Goal: Task Accomplishment & Management: Use online tool/utility

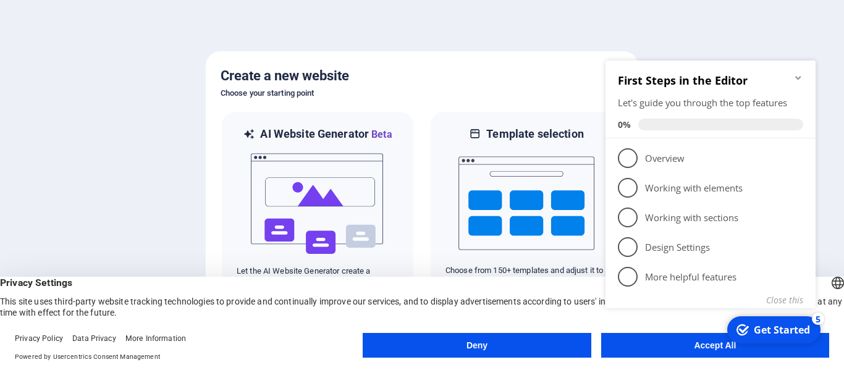
click div "checkmark Get Started 5 First Steps in the Editor Let's guide you through the t…"
click at [798, 75] on icon "Minimize checklist" at bounding box center [798, 78] width 10 height 10
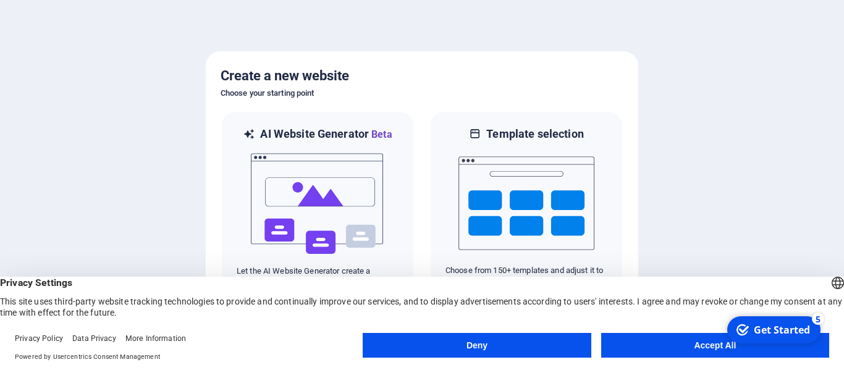
click at [696, 344] on button "Accept All" at bounding box center [715, 345] width 228 height 25
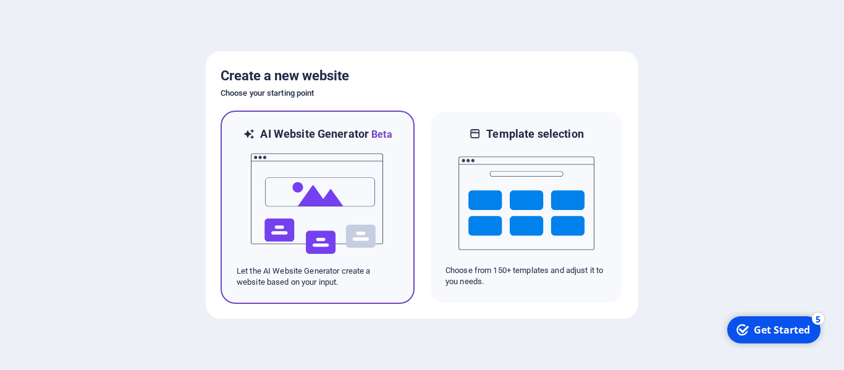
click at [331, 216] on img at bounding box center [318, 204] width 136 height 124
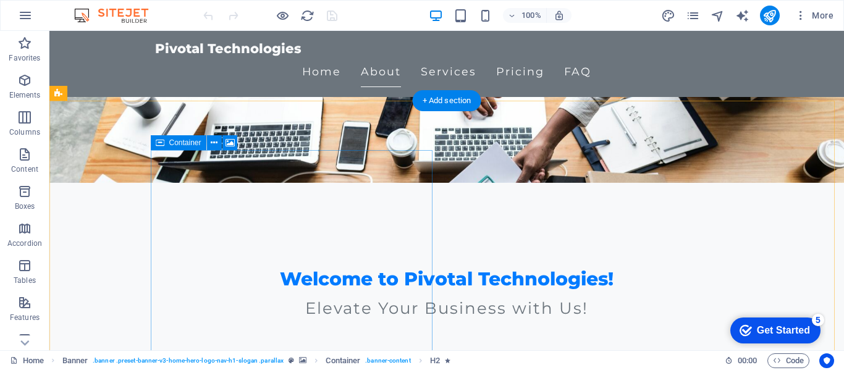
scroll to position [185, 0]
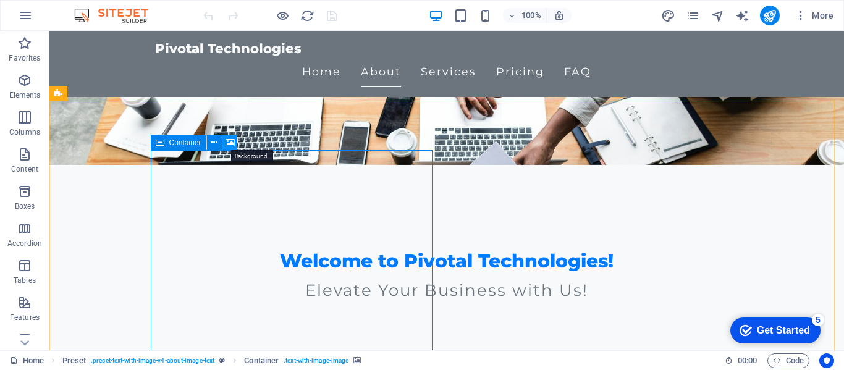
click at [229, 140] on icon at bounding box center [230, 143] width 9 height 13
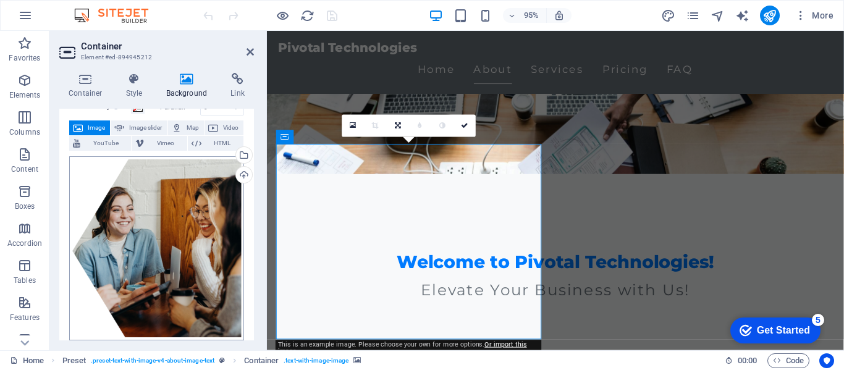
scroll to position [0, 0]
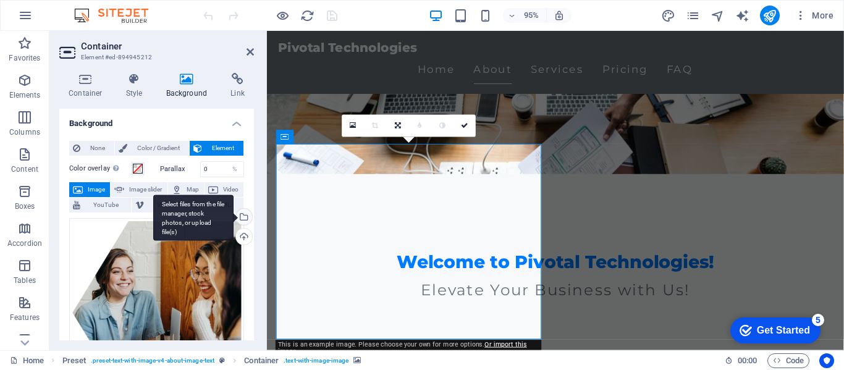
click at [242, 213] on div "Select files from the file manager, stock photos, or upload file(s)" at bounding box center [243, 218] width 19 height 19
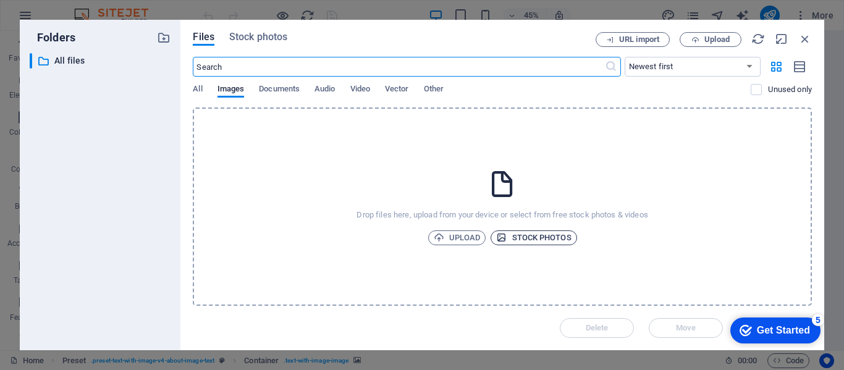
click at [547, 239] on span "Stock photos" at bounding box center [533, 237] width 75 height 15
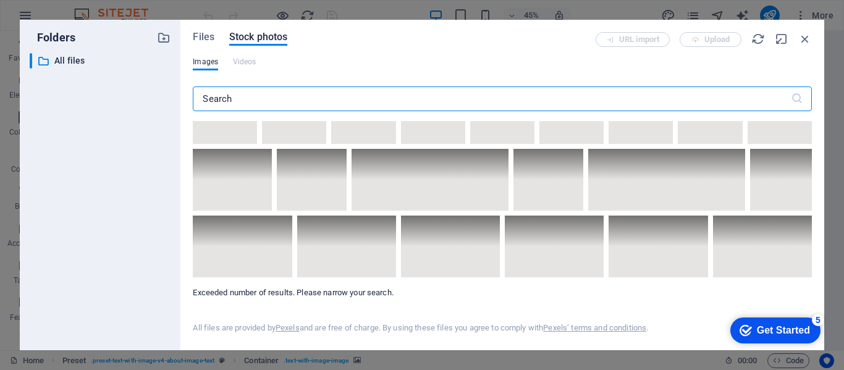
scroll to position [6797, 0]
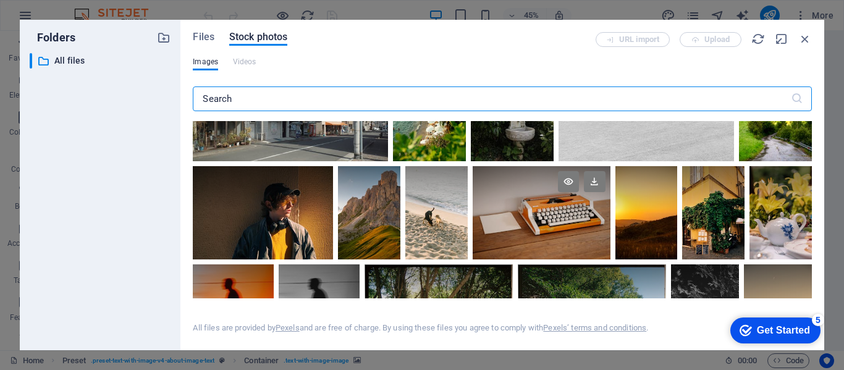
click at [557, 201] on div at bounding box center [542, 212] width 138 height 93
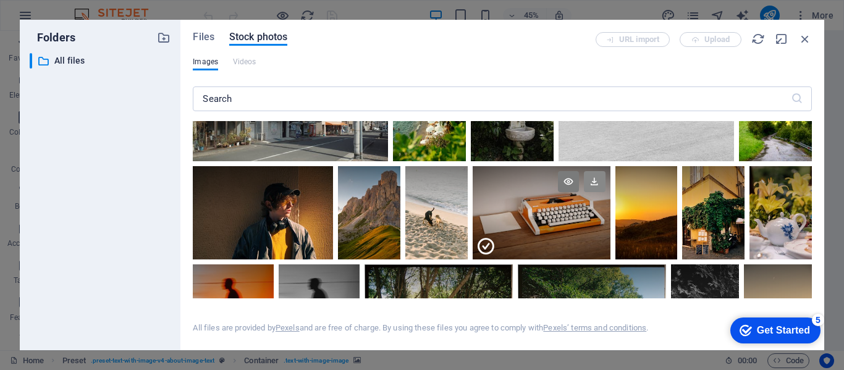
click at [594, 171] on icon at bounding box center [594, 181] width 21 height 21
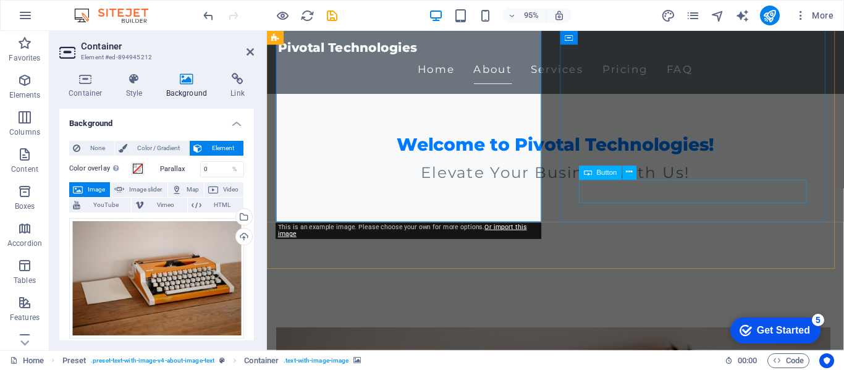
scroll to position [371, 0]
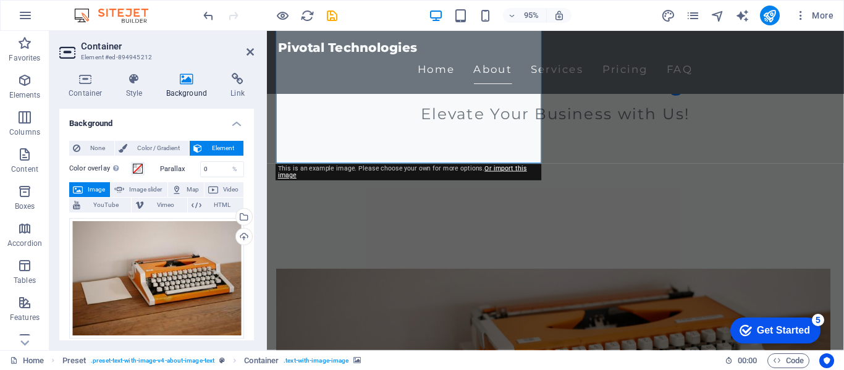
click at [784, 326] on div "Get Started" at bounding box center [783, 330] width 53 height 11
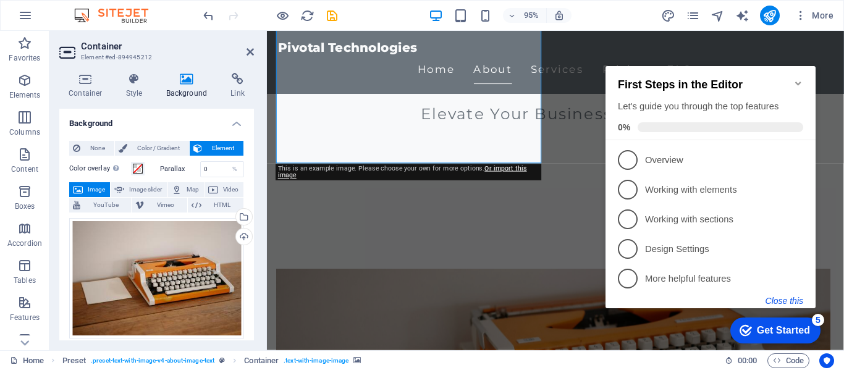
click at [788, 297] on button "Close this" at bounding box center [785, 301] width 38 height 10
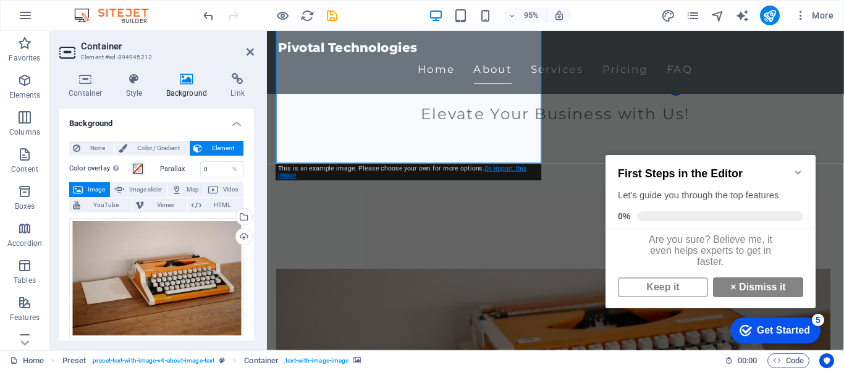
click at [503, 168] on link "Or import this image" at bounding box center [402, 172] width 249 height 15
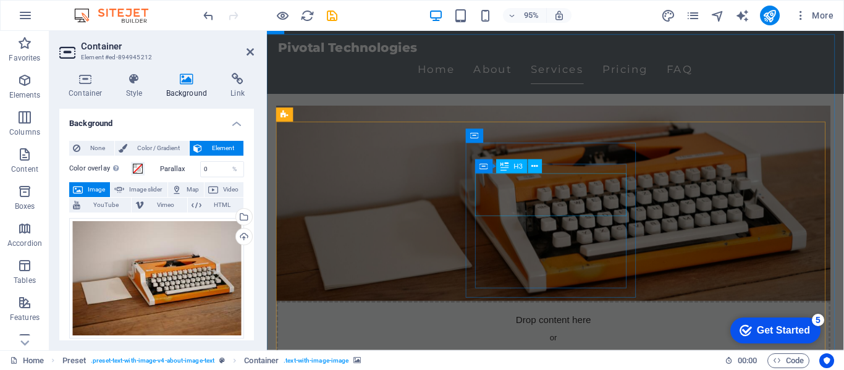
scroll to position [556, 0]
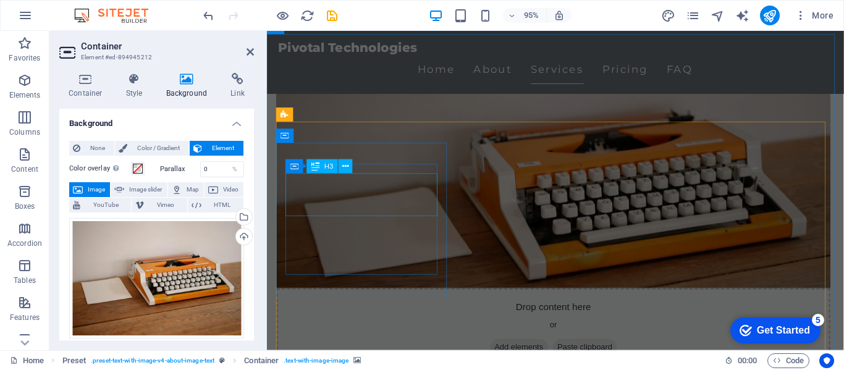
drag, startPoint x: 339, startPoint y: 202, endPoint x: 552, endPoint y: 193, distance: 213.4
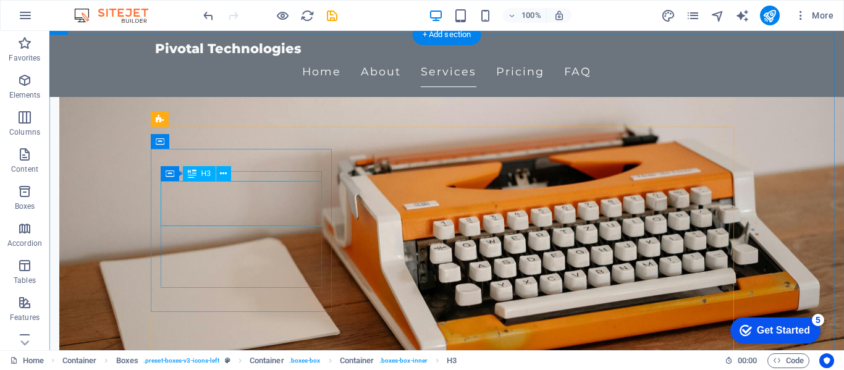
click at [224, 174] on icon at bounding box center [223, 173] width 7 height 13
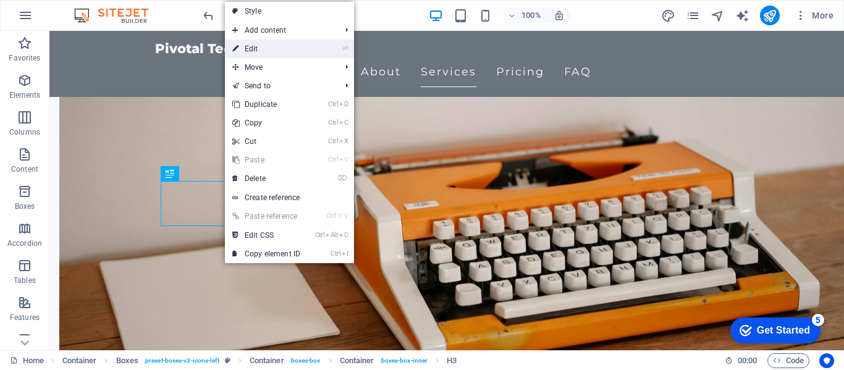
click at [286, 49] on link "⏎ Edit" at bounding box center [266, 49] width 83 height 19
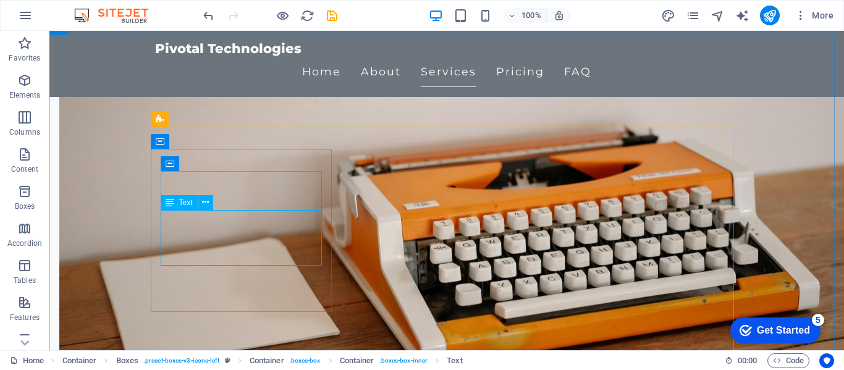
click at [187, 200] on span "Text" at bounding box center [186, 202] width 14 height 7
click at [170, 205] on icon at bounding box center [170, 202] width 9 height 15
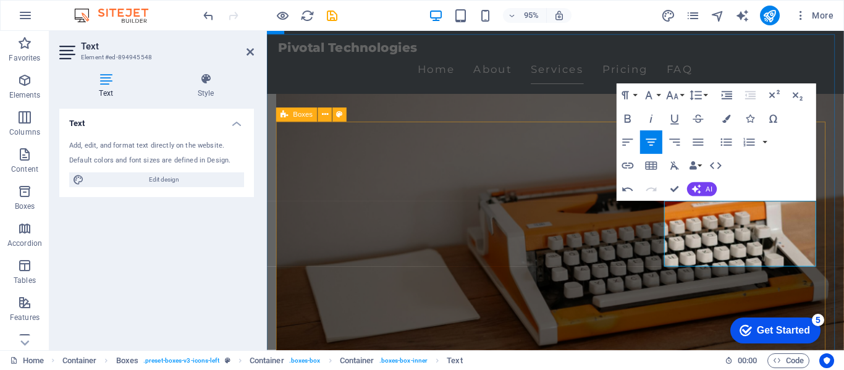
drag, startPoint x: 666, startPoint y: 323, endPoint x: 863, endPoint y: 308, distance: 197.0
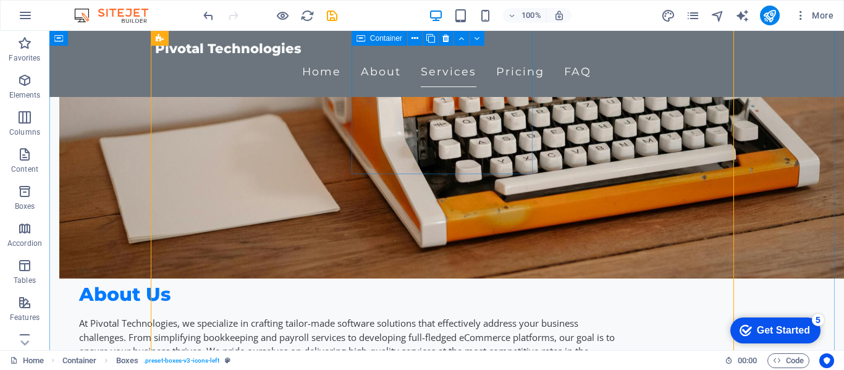
scroll to position [618, 0]
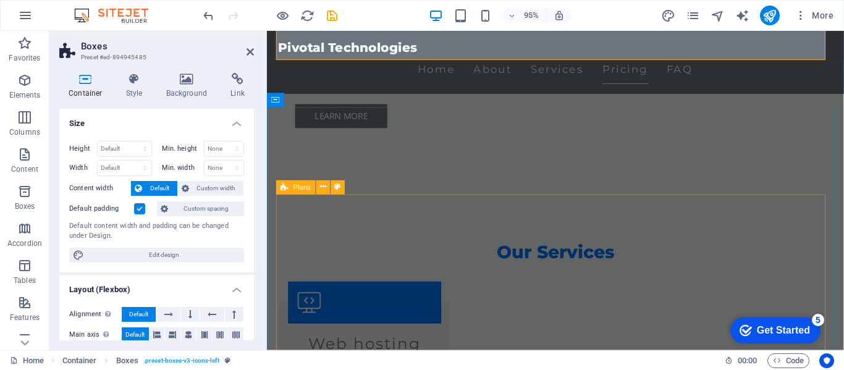
scroll to position [989, 0]
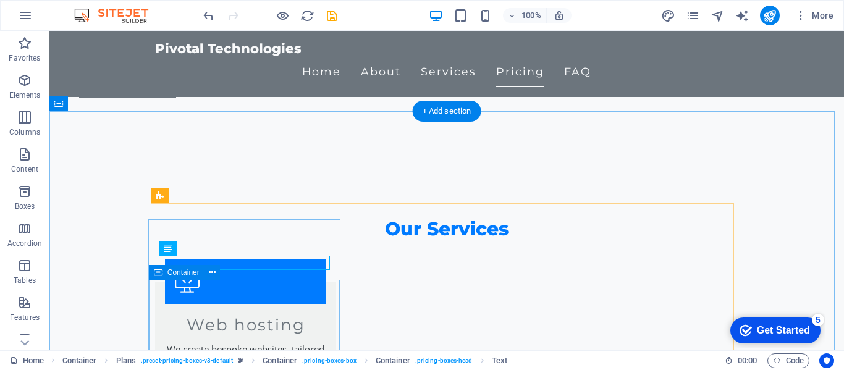
scroll to position [1050, 0]
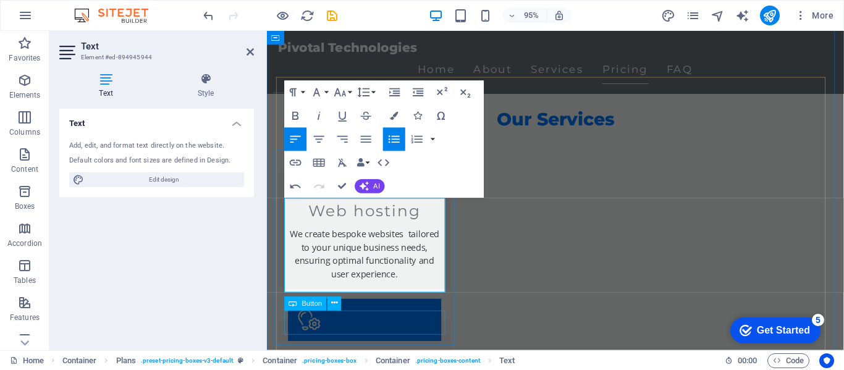
scroll to position [1112, 0]
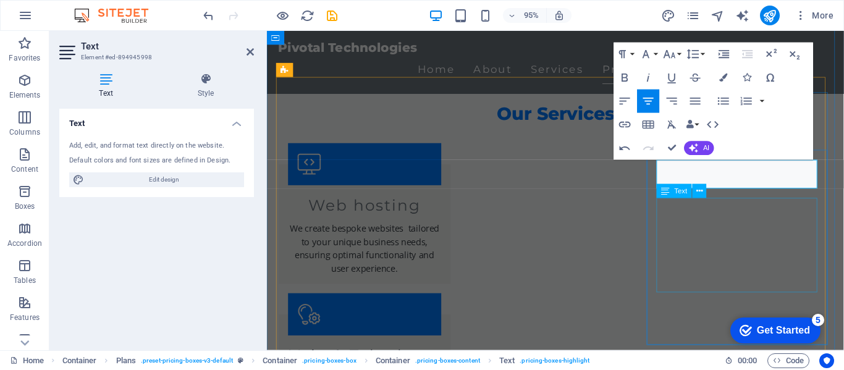
drag, startPoint x: 722, startPoint y: 218, endPoint x: 916, endPoint y: 208, distance: 194.3
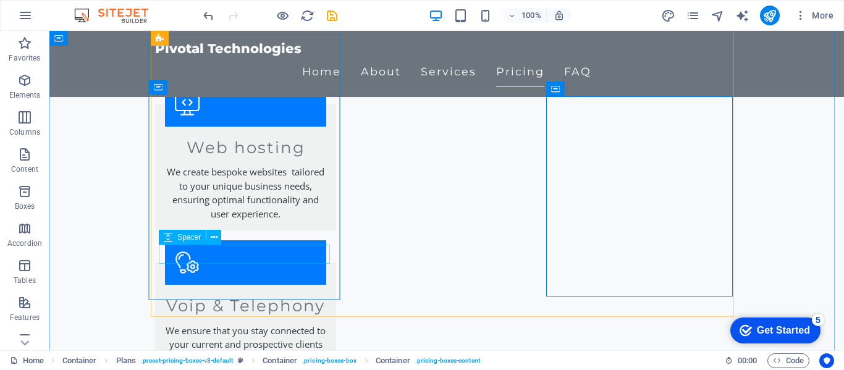
scroll to position [1174, 0]
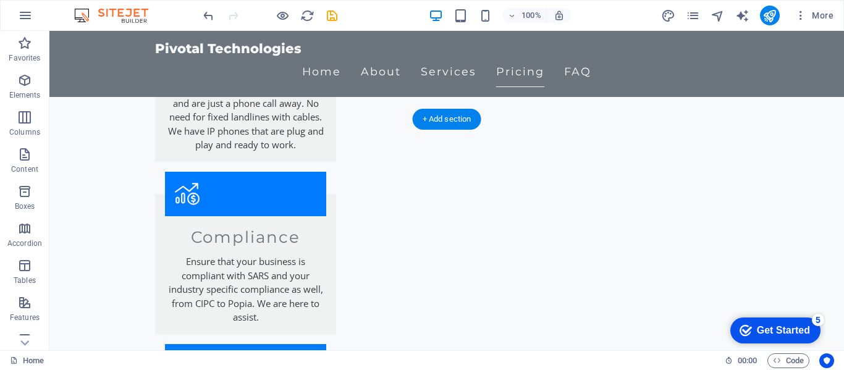
scroll to position [1483, 0]
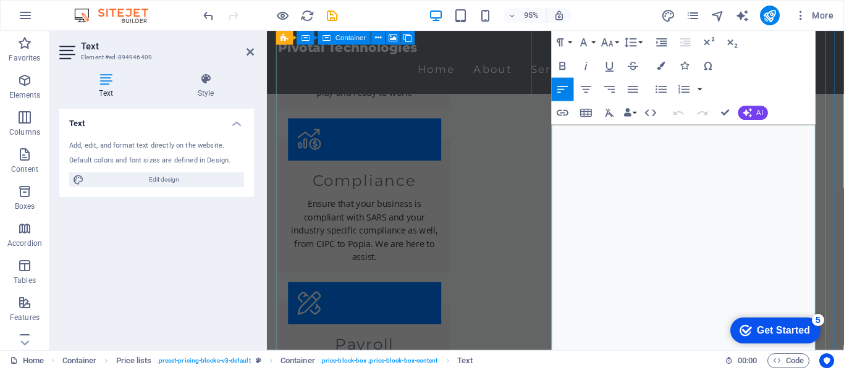
scroll to position [1611, 0]
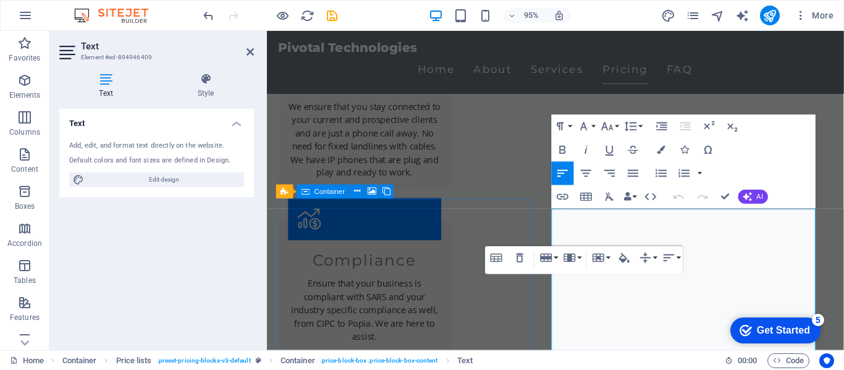
scroll to position [1364, 0]
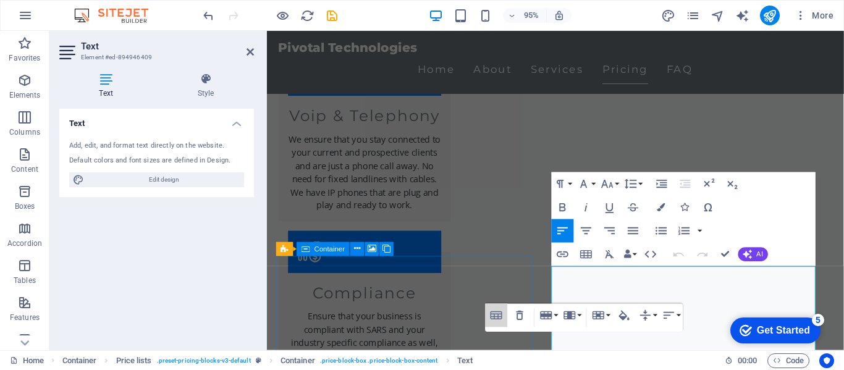
drag, startPoint x: 772, startPoint y: 354, endPoint x: 537, endPoint y: 283, distance: 245.9
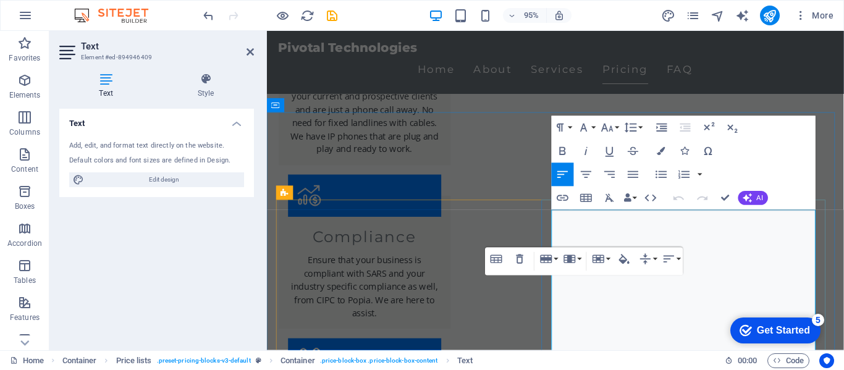
scroll to position [1426, 0]
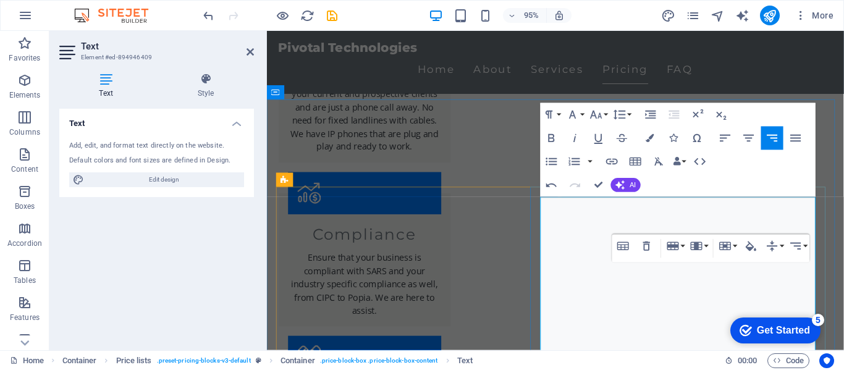
scroll to position [1488, 0]
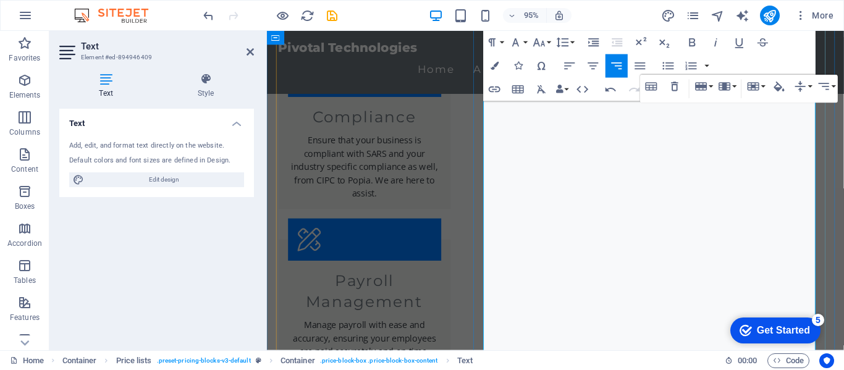
scroll to position [1611, 0]
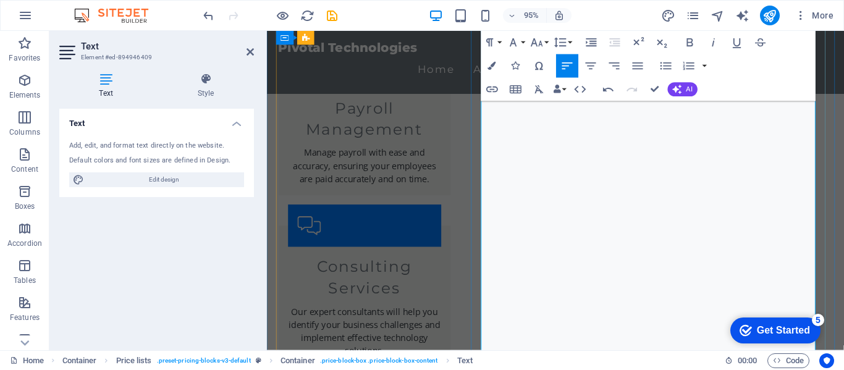
scroll to position [1735, 0]
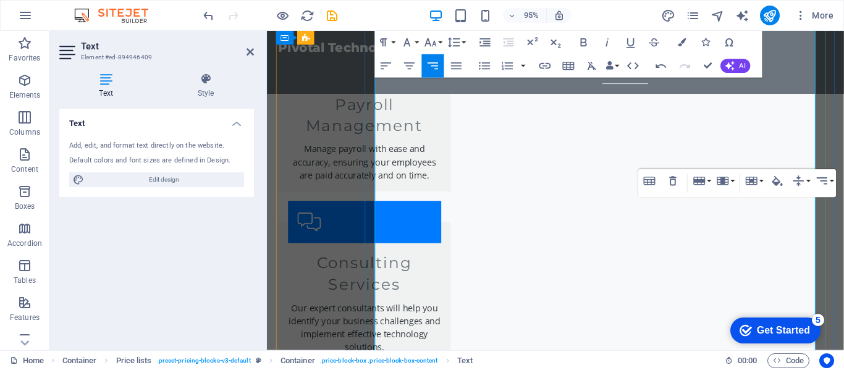
scroll to position [1797, 0]
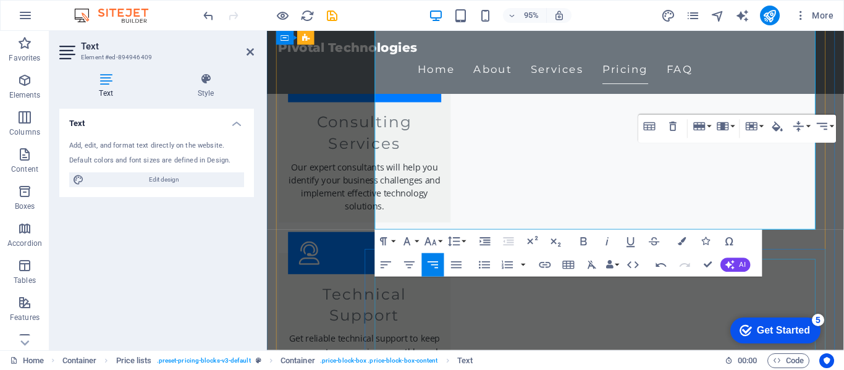
scroll to position [1920, 0]
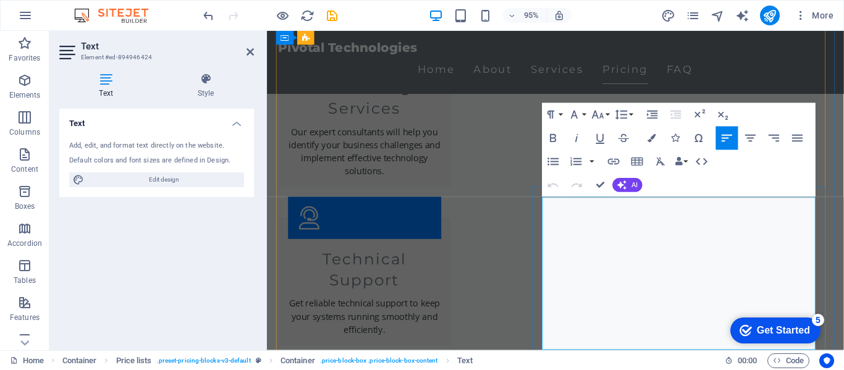
scroll to position [1961, 0]
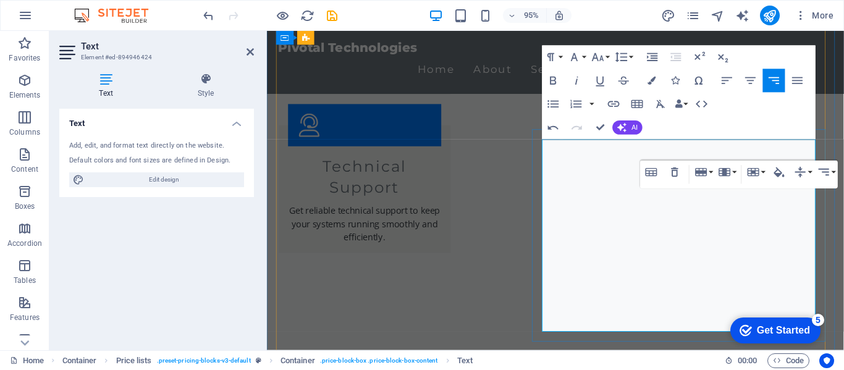
scroll to position [2023, 0]
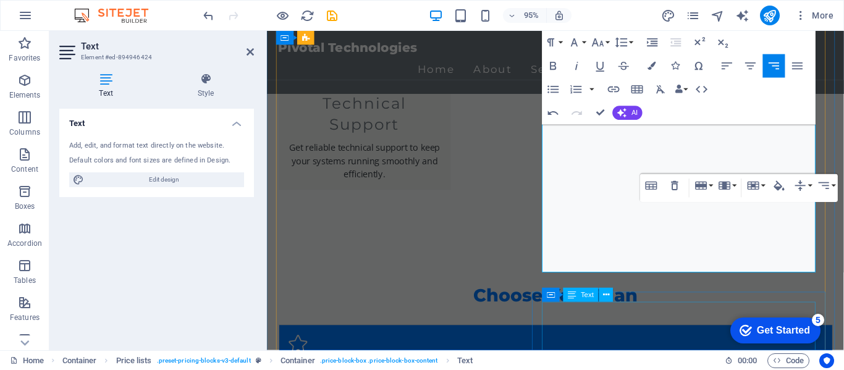
scroll to position [2085, 0]
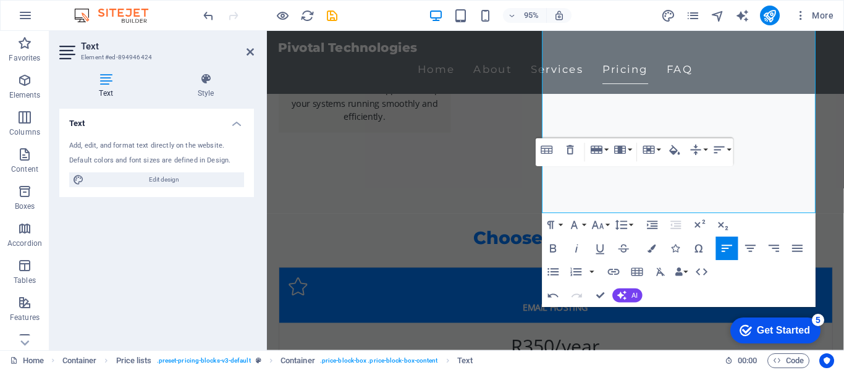
scroll to position [2147, 0]
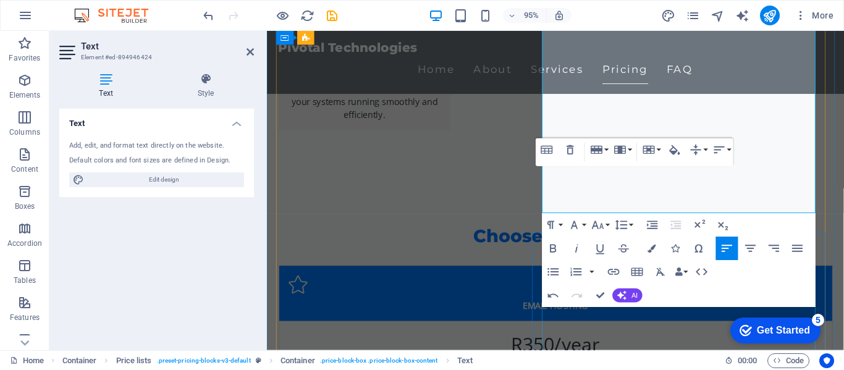
drag, startPoint x: 716, startPoint y: 332, endPoint x: 913, endPoint y: 319, distance: 196.9
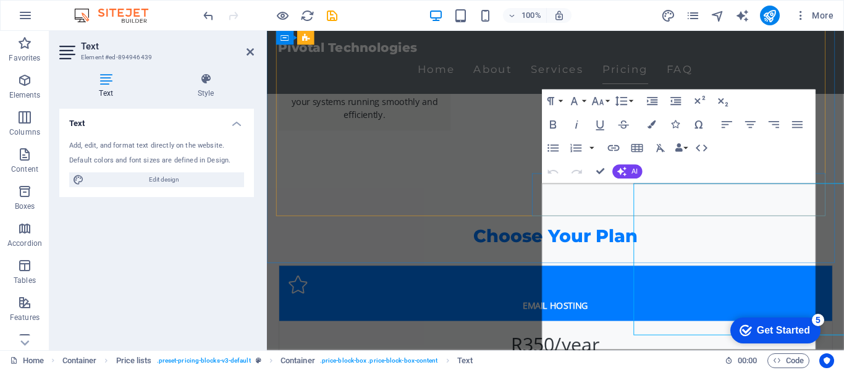
scroll to position [2180, 0]
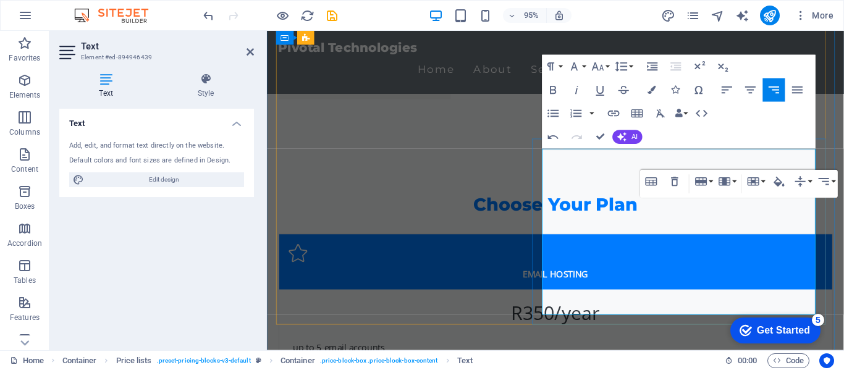
scroll to position [2242, 0]
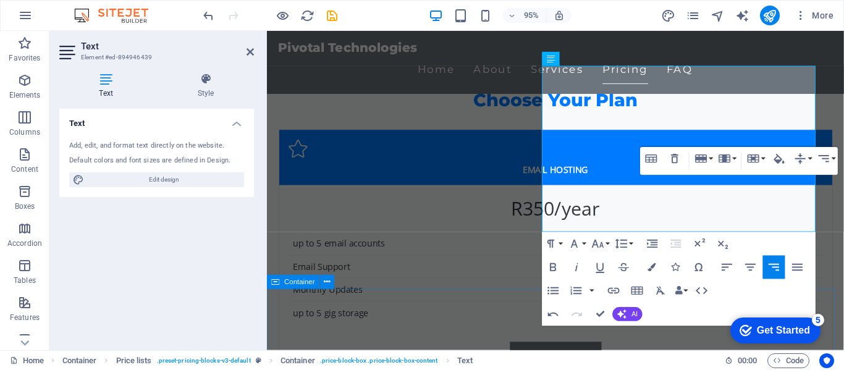
scroll to position [2304, 0]
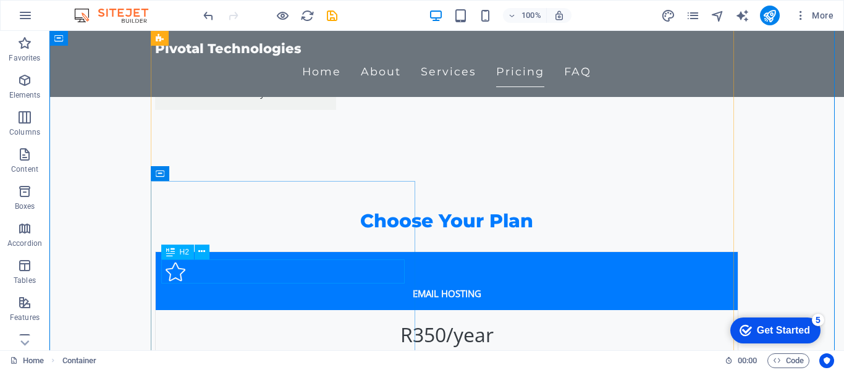
scroll to position [2180, 0]
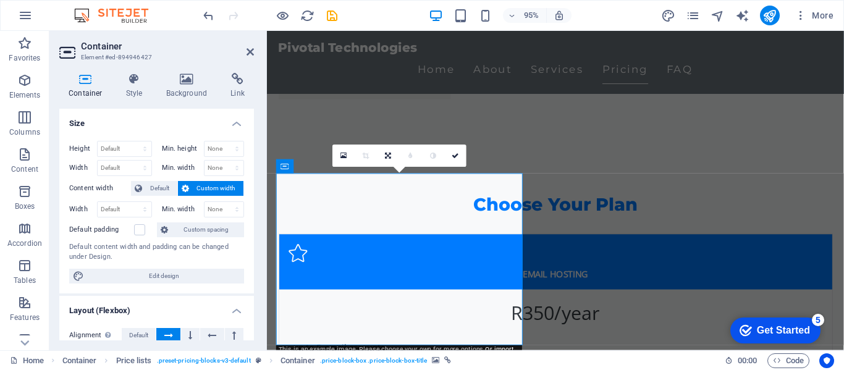
click at [338, 151] on link at bounding box center [343, 156] width 22 height 22
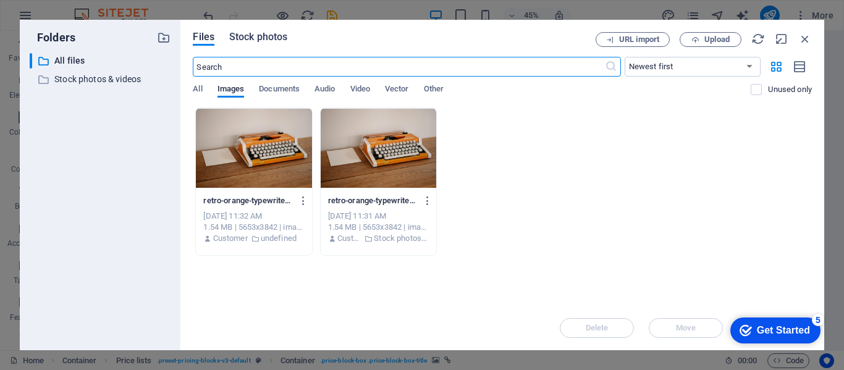
click at [251, 38] on span "Stock photos" at bounding box center [258, 37] width 58 height 15
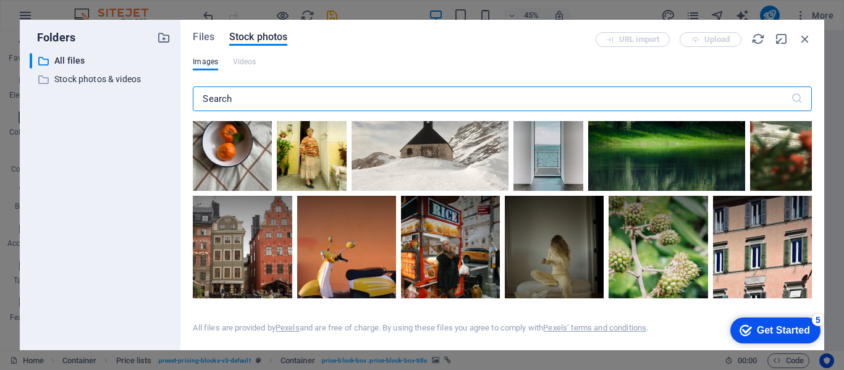
scroll to position [7760, 0]
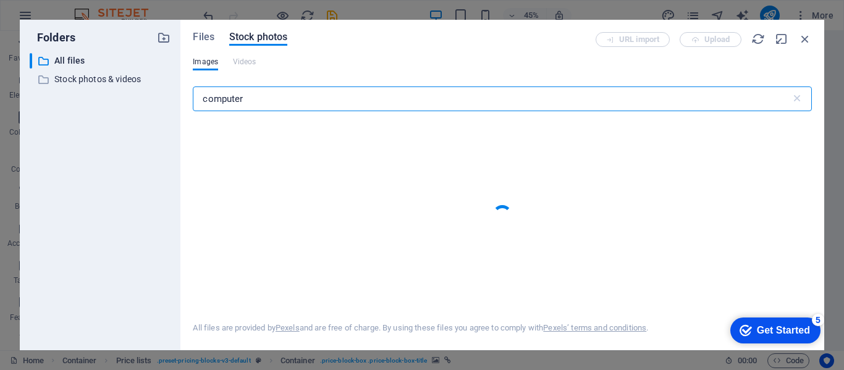
type input "computer"
click at [206, 39] on span "Files" at bounding box center [204, 37] width 22 height 15
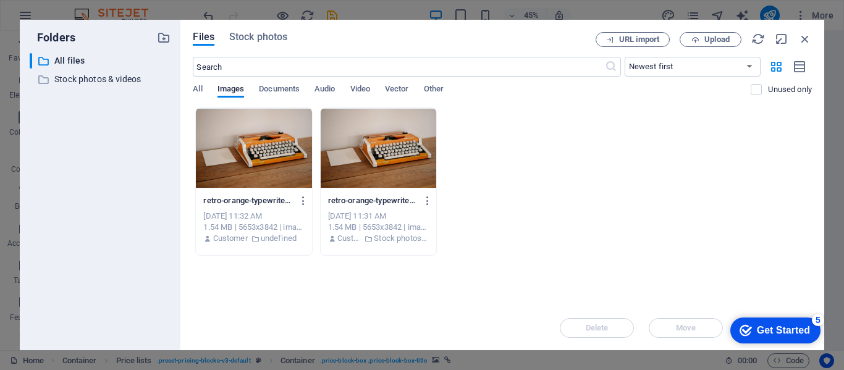
click at [687, 215] on div "retro-orange-typewriter-on-a-wooden-desk-with-a-blank-sheet-of-paper-perfect-fo…" at bounding box center [502, 182] width 619 height 148
click at [700, 36] on span "Upload" at bounding box center [710, 40] width 51 height 8
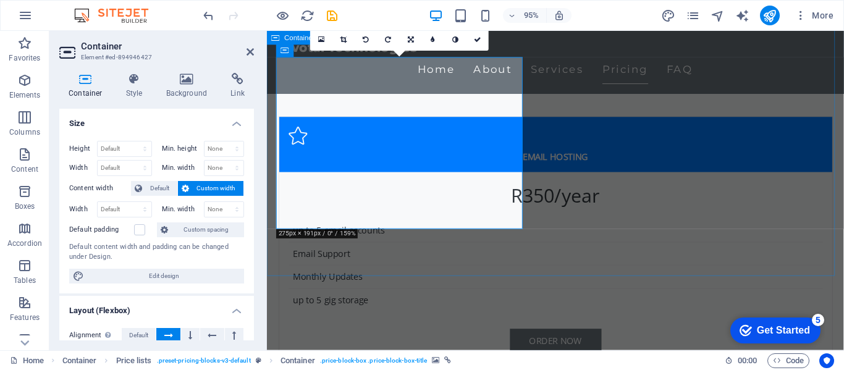
scroll to position [2242, 0]
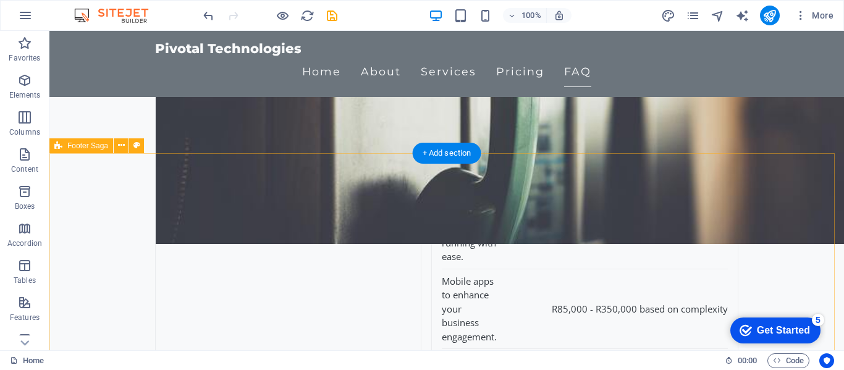
scroll to position [3478, 0]
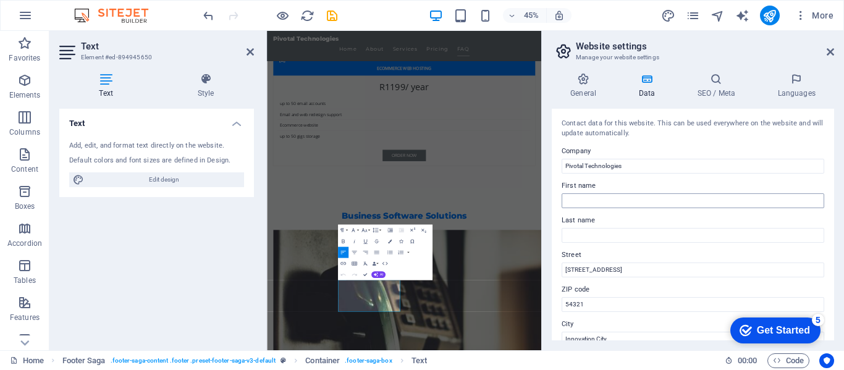
scroll to position [62, 0]
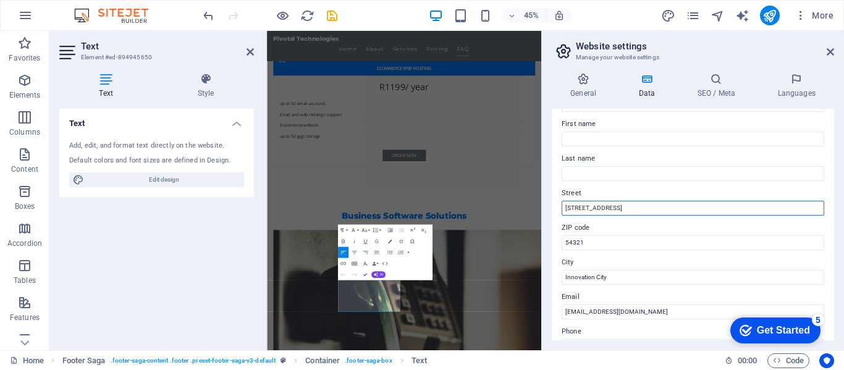
click at [649, 211] on input "[STREET_ADDRESS]" at bounding box center [693, 208] width 263 height 15
type input "1"
type input "[STREET_ADDRESS]"
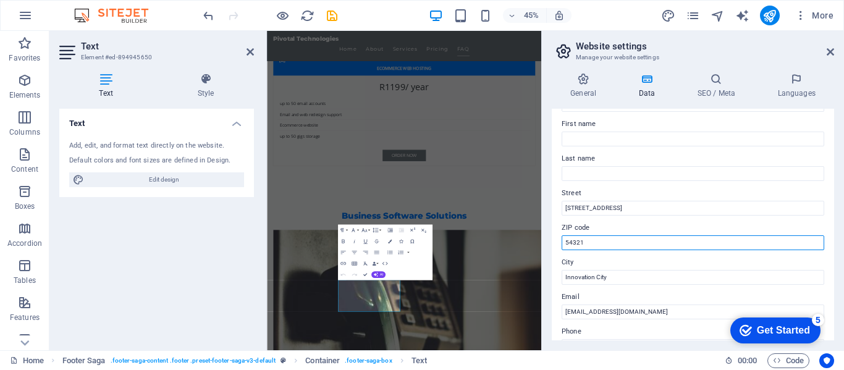
click at [649, 240] on input "54321" at bounding box center [693, 242] width 263 height 15
type input "5"
type input "2188"
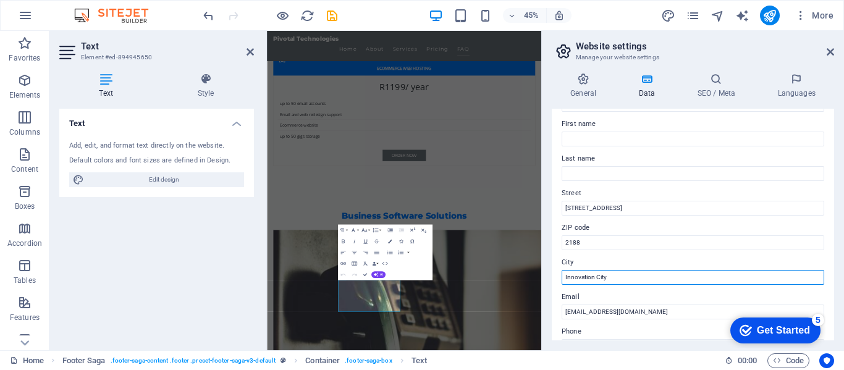
click at [636, 274] on input "Innovation City" at bounding box center [693, 277] width 263 height 15
type input "I"
type input "[GEOGRAPHIC_DATA]"
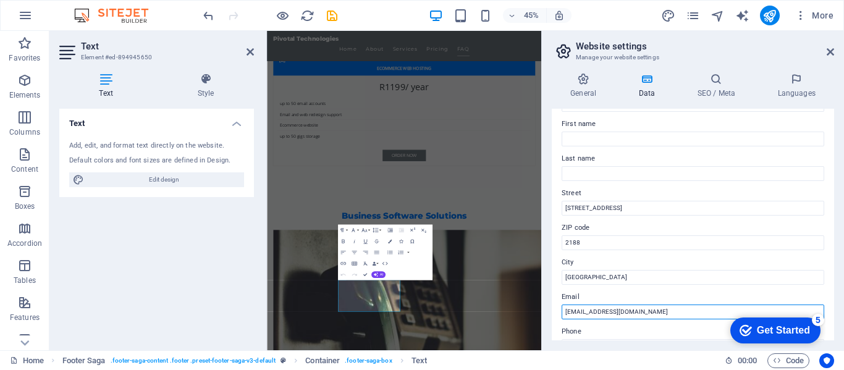
click at [643, 318] on input "[EMAIL_ADDRESS][DOMAIN_NAME]" at bounding box center [693, 312] width 263 height 15
type input "i"
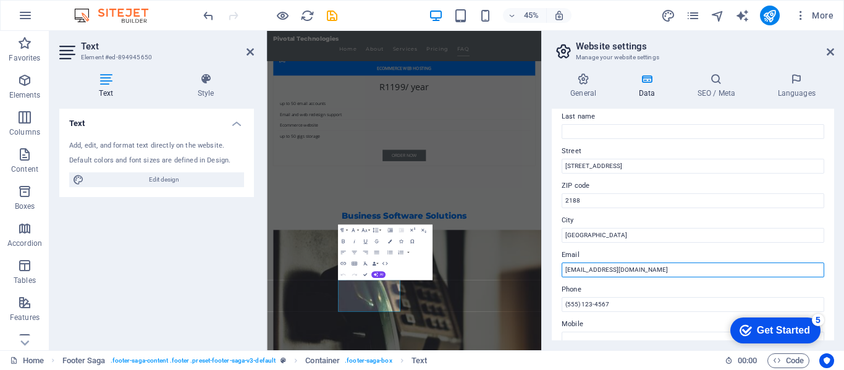
scroll to position [124, 0]
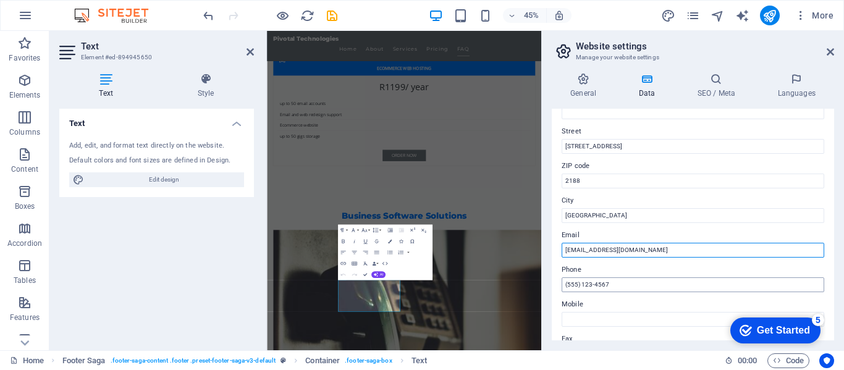
type input "[EMAIL_ADDRESS][DOMAIN_NAME]"
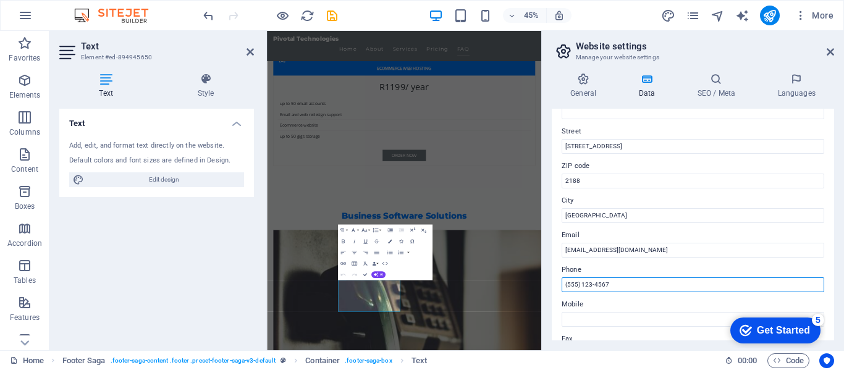
click at [646, 287] on input "(555) 123-4567" at bounding box center [693, 284] width 263 height 15
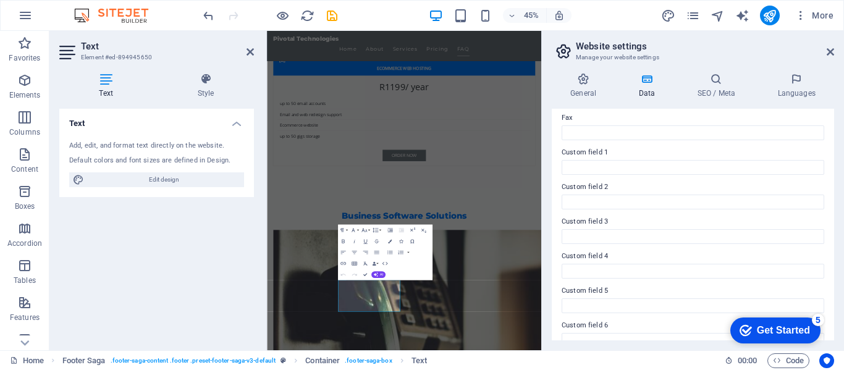
scroll to position [362, 0]
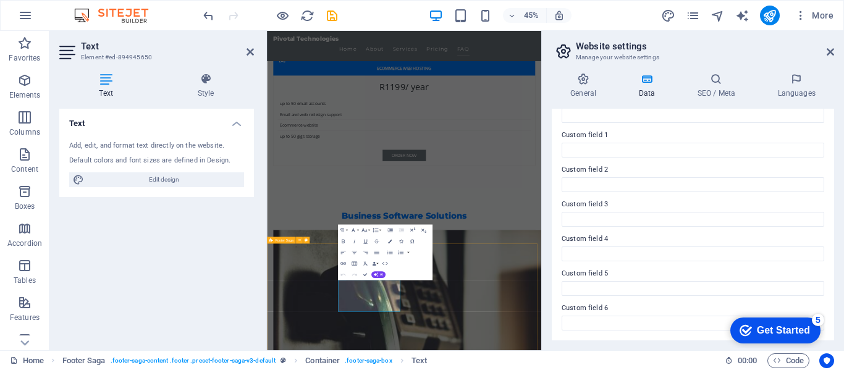
type input "[PHONE_NUMBER]"
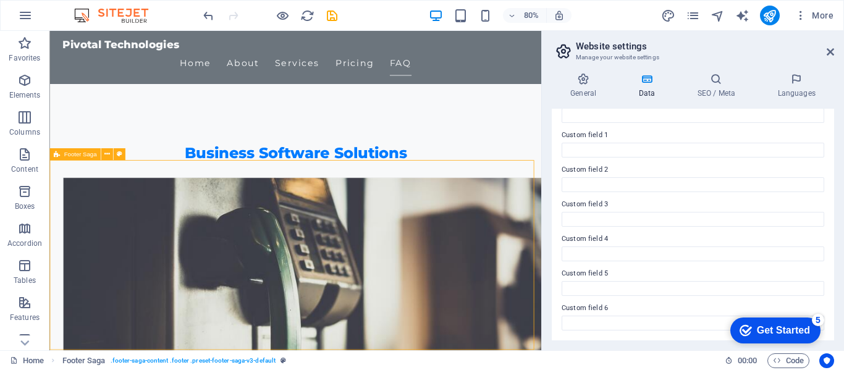
scroll to position [3438, 0]
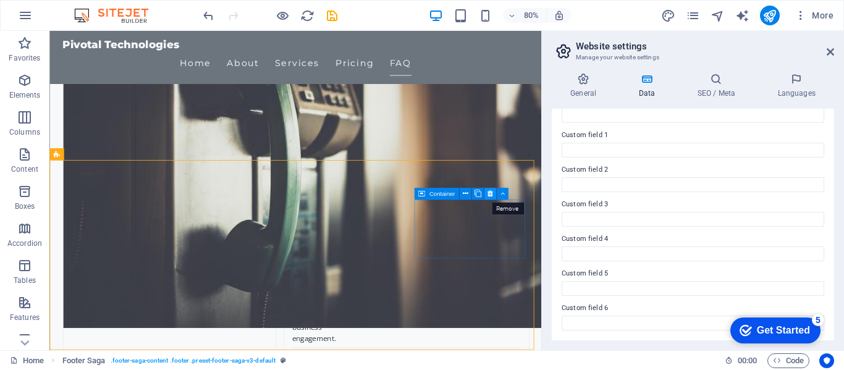
click at [489, 188] on button at bounding box center [490, 194] width 12 height 12
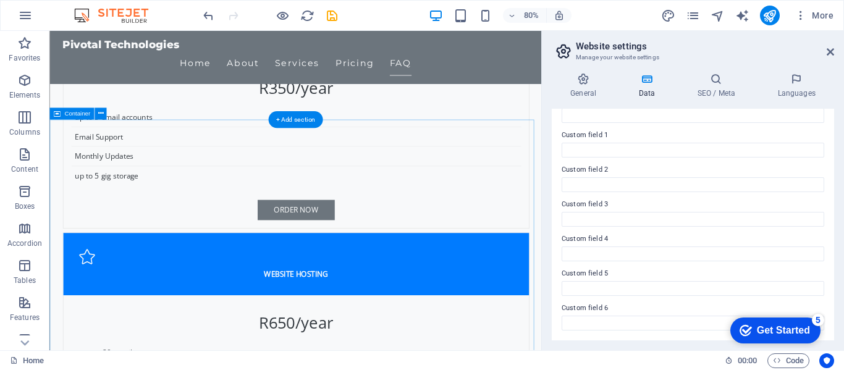
scroll to position [2449, 0]
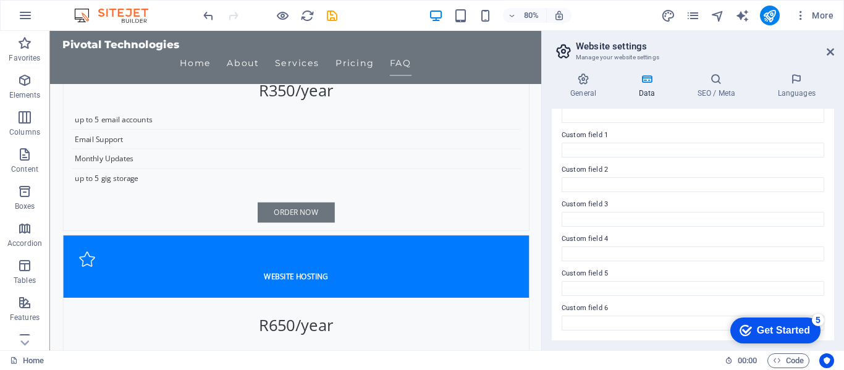
click at [791, 327] on div "Get Started" at bounding box center [783, 330] width 53 height 11
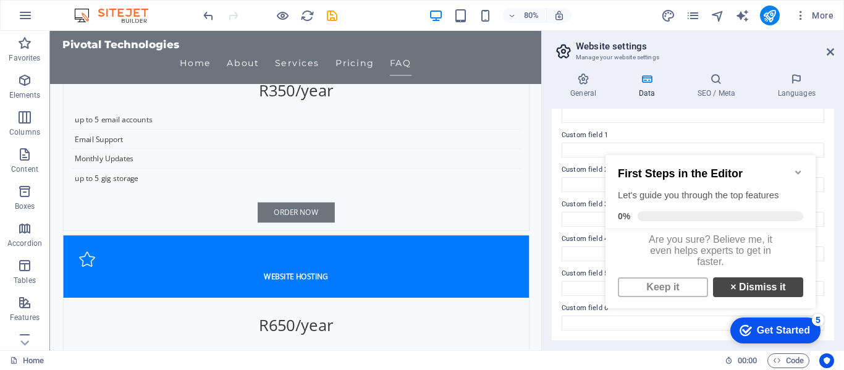
click at [730, 290] on strong "×" at bounding box center [733, 287] width 6 height 11
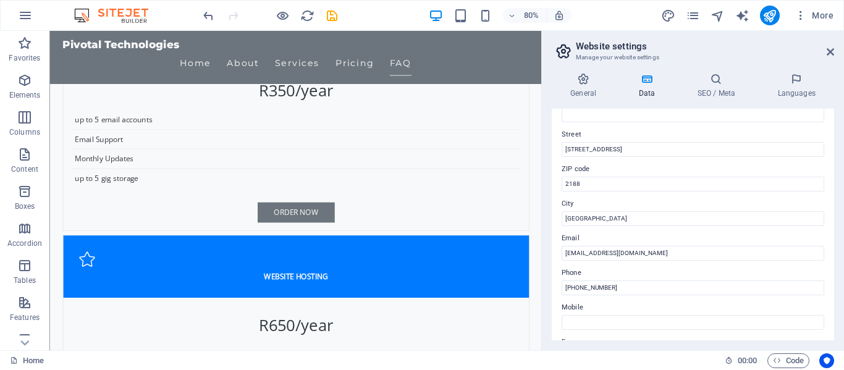
scroll to position [115, 0]
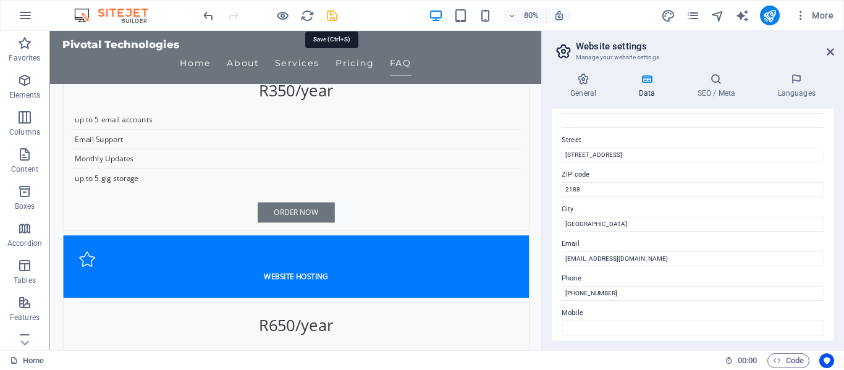
click at [330, 16] on icon "save" at bounding box center [332, 16] width 14 height 14
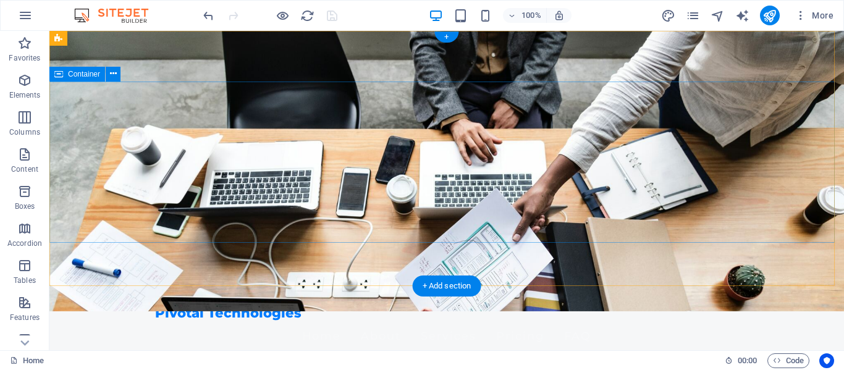
scroll to position [0, 0]
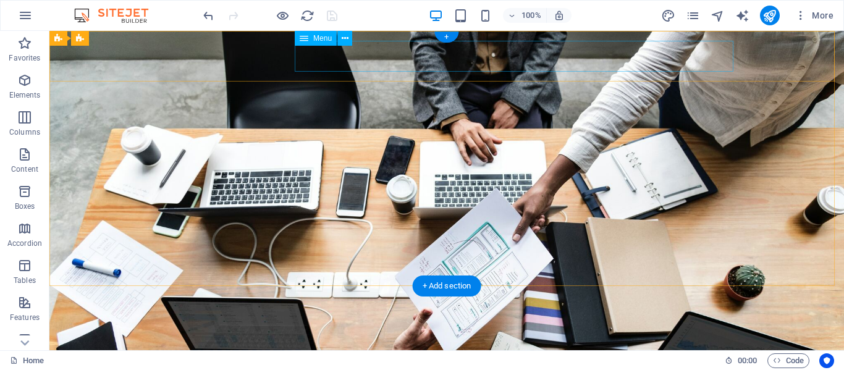
click at [393, 360] on nav "Home About Services Pricing FAQ" at bounding box center [446, 375] width 583 height 31
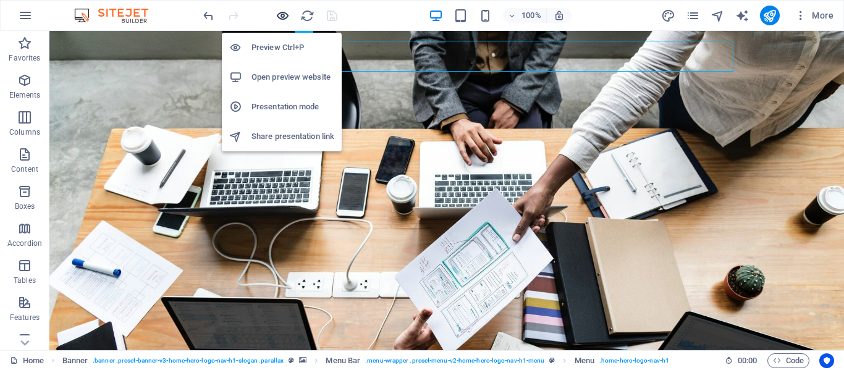
click at [286, 14] on icon "button" at bounding box center [283, 16] width 14 height 14
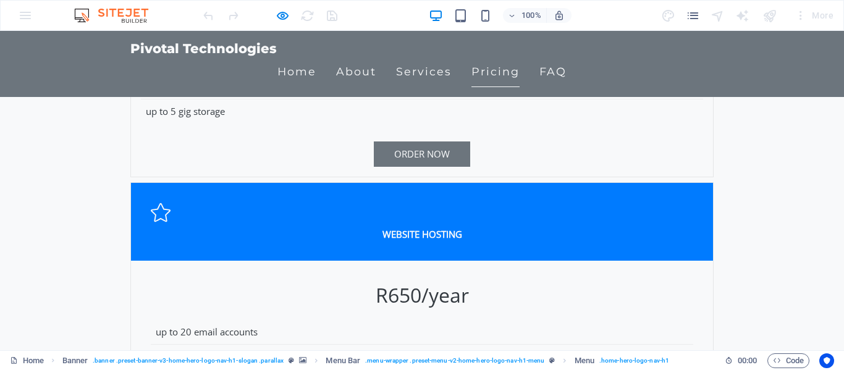
scroll to position [2348, 0]
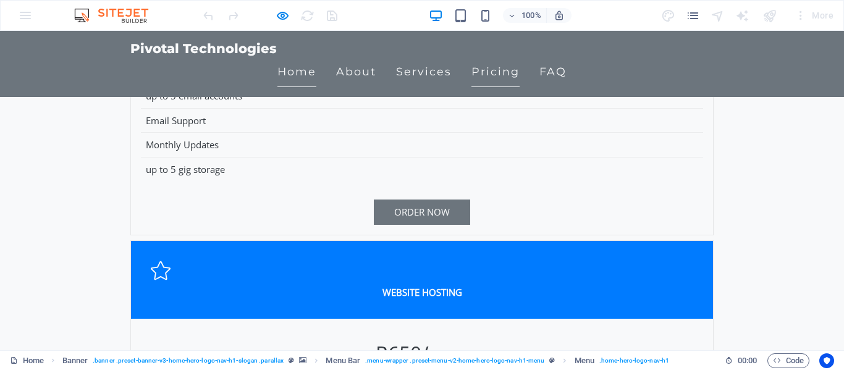
click at [316, 61] on link "Home" at bounding box center [296, 71] width 39 height 31
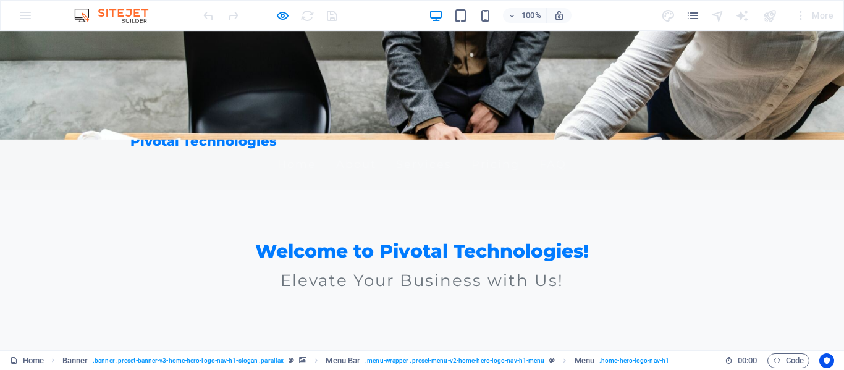
scroll to position [0, 0]
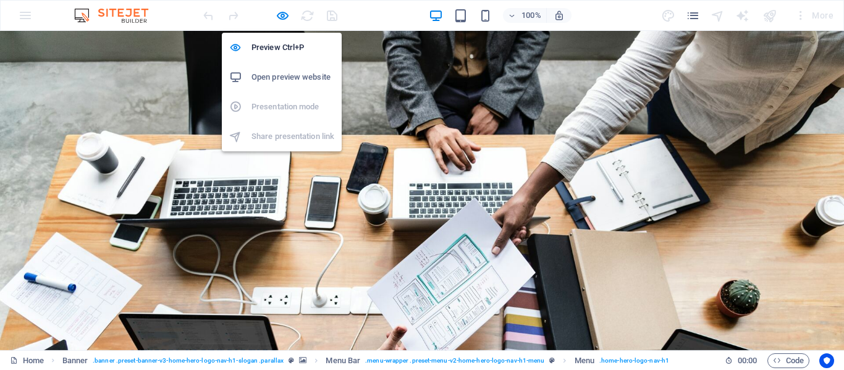
click at [287, 76] on h6 "Open preview website" at bounding box center [292, 77] width 83 height 15
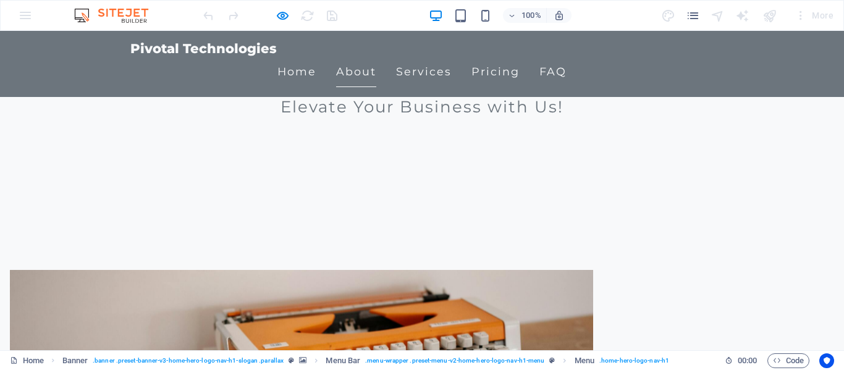
scroll to position [371, 0]
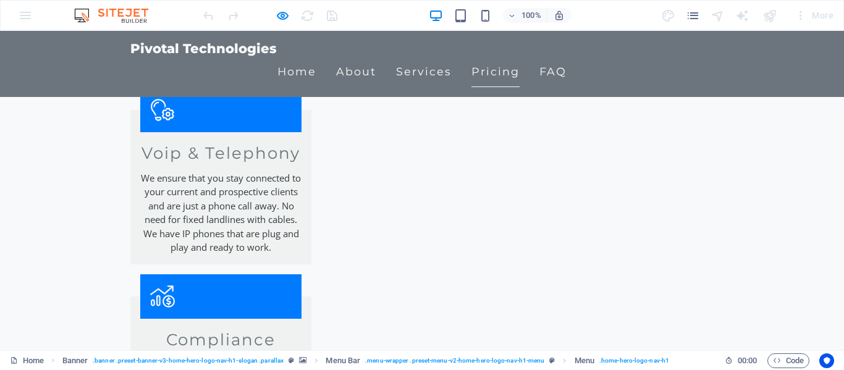
scroll to position [1251, 0]
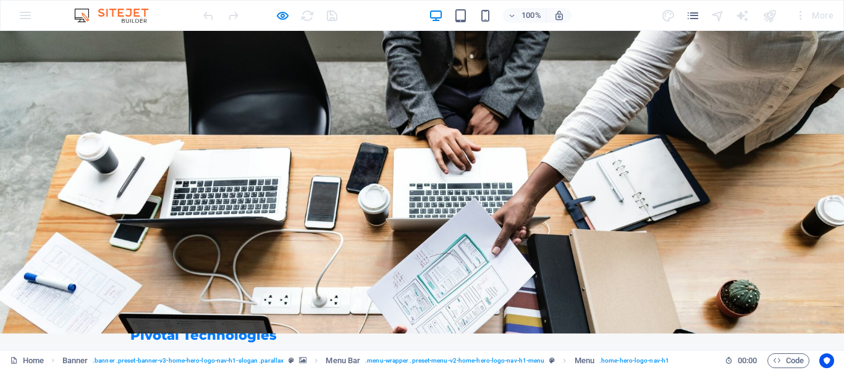
scroll to position [0, 0]
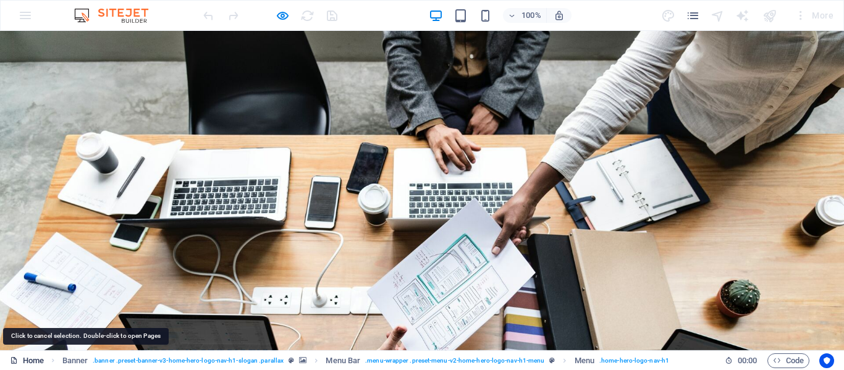
click at [36, 362] on link "Home" at bounding box center [27, 360] width 34 height 15
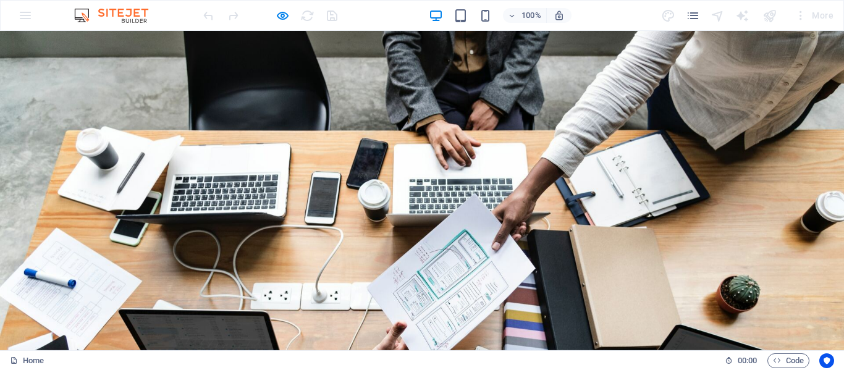
scroll to position [62, 0]
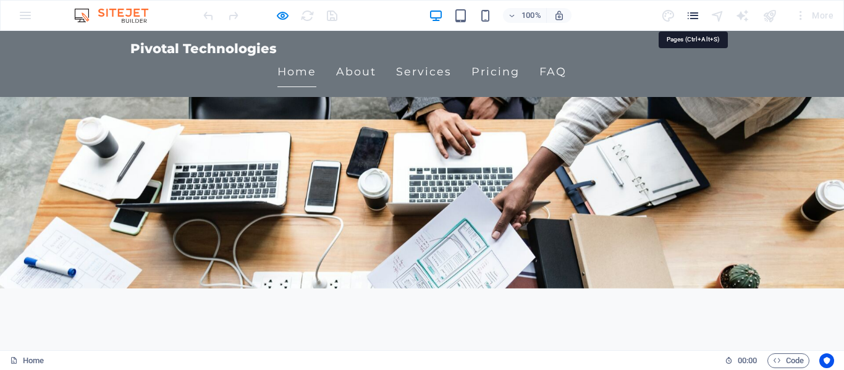
click at [695, 15] on icon "pages" at bounding box center [693, 16] width 14 height 14
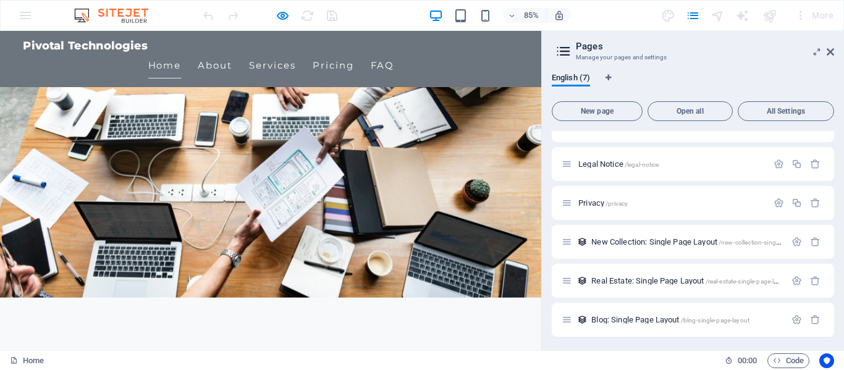
click at [542, 188] on div at bounding box center [543, 190] width 2 height 319
click at [138, 11] on img at bounding box center [117, 15] width 93 height 15
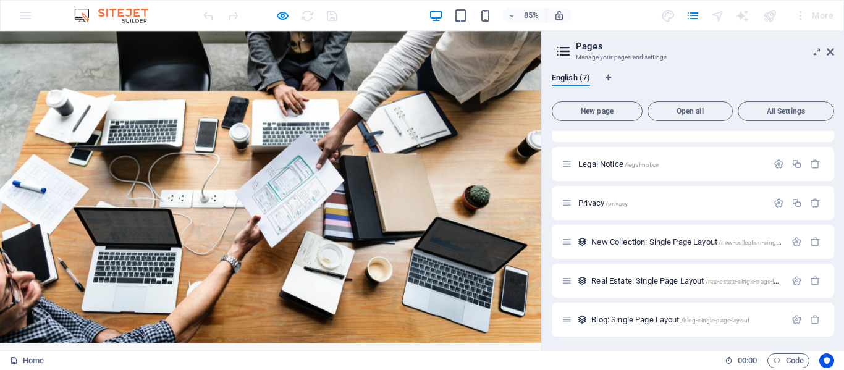
scroll to position [0, 0]
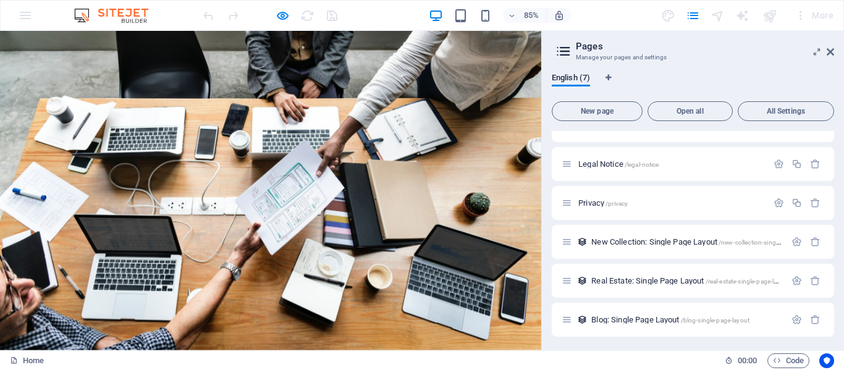
click at [22, 18] on div "85% More" at bounding box center [422, 16] width 843 height 30
click at [112, 12] on img at bounding box center [117, 15] width 93 height 15
click at [834, 53] on aside "Pages Manage your pages and settings English (7) New page Open all All Settings…" at bounding box center [692, 190] width 303 height 319
click at [831, 54] on icon at bounding box center [830, 52] width 7 height 10
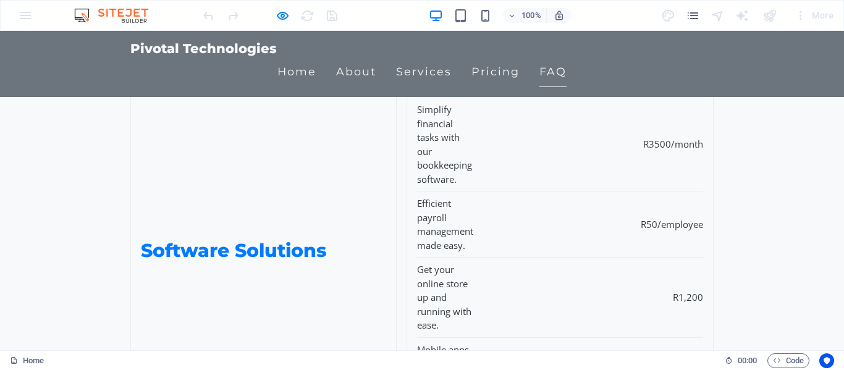
scroll to position [3362, 0]
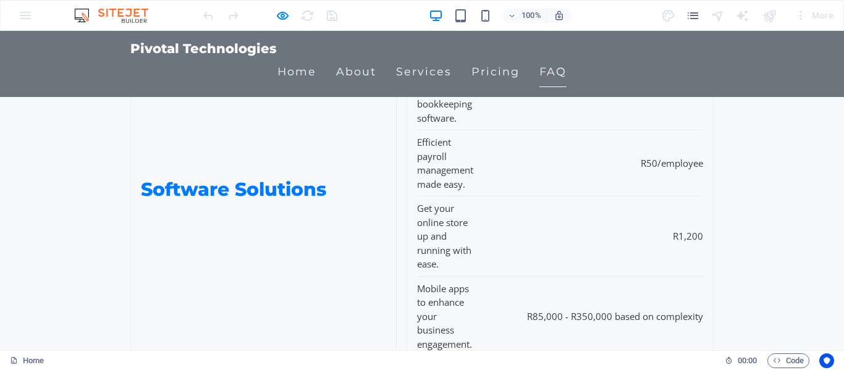
drag, startPoint x: 841, startPoint y: 53, endPoint x: 826, endPoint y: 384, distance: 330.9
click at [824, 358] on icon "Usercentrics" at bounding box center [826, 361] width 9 height 9
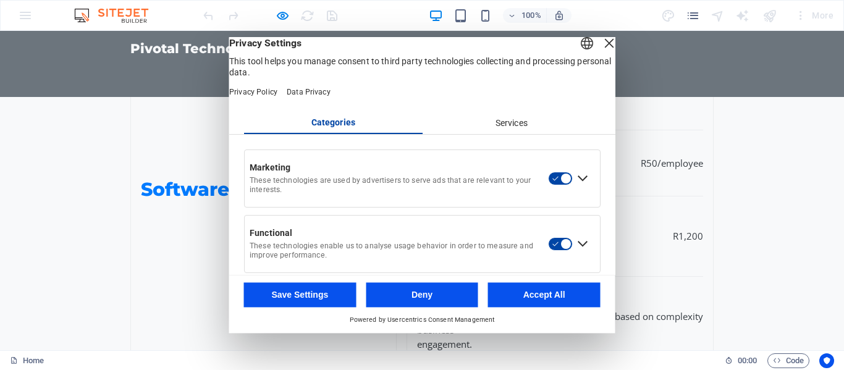
click at [601, 52] on div "Close Layer" at bounding box center [609, 43] width 17 height 17
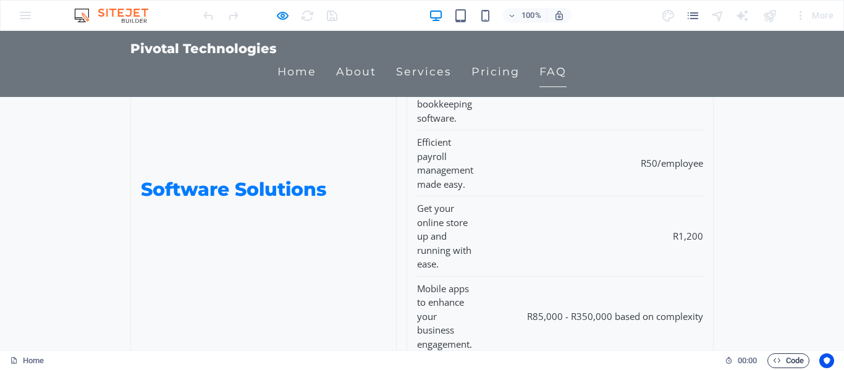
click at [787, 357] on span "Code" at bounding box center [788, 360] width 31 height 15
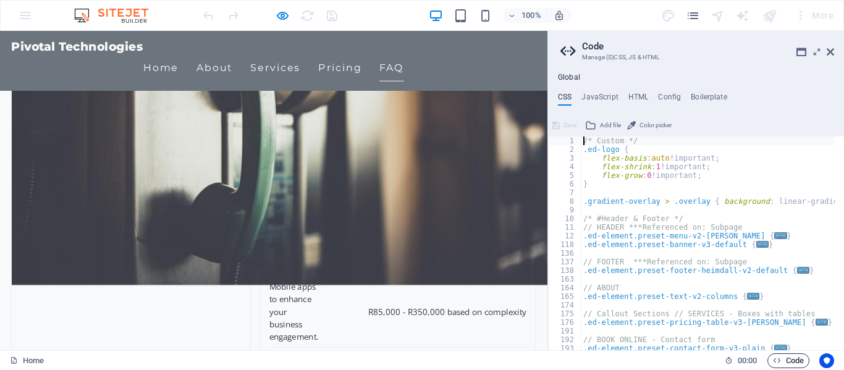
scroll to position [3341, 0]
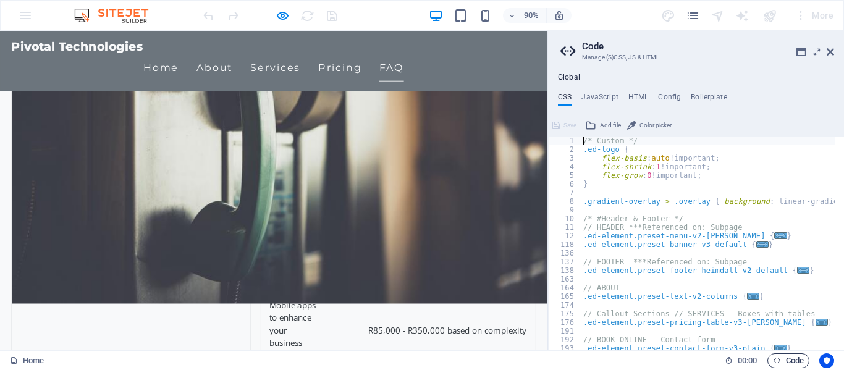
click at [780, 357] on span "Code" at bounding box center [788, 360] width 31 height 15
click at [830, 51] on icon at bounding box center [830, 52] width 7 height 10
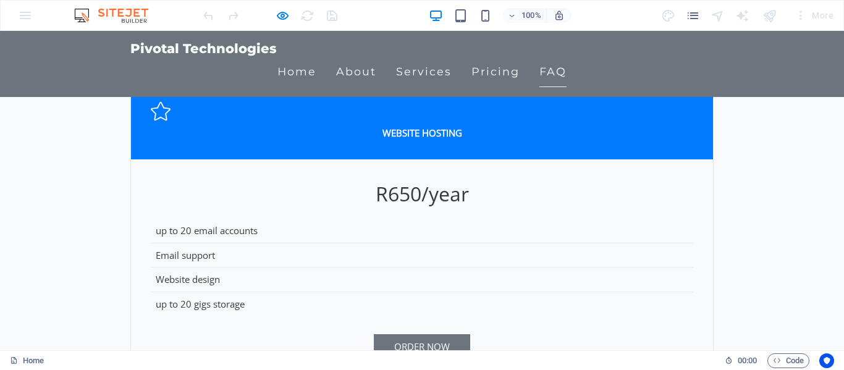
scroll to position [2497, 0]
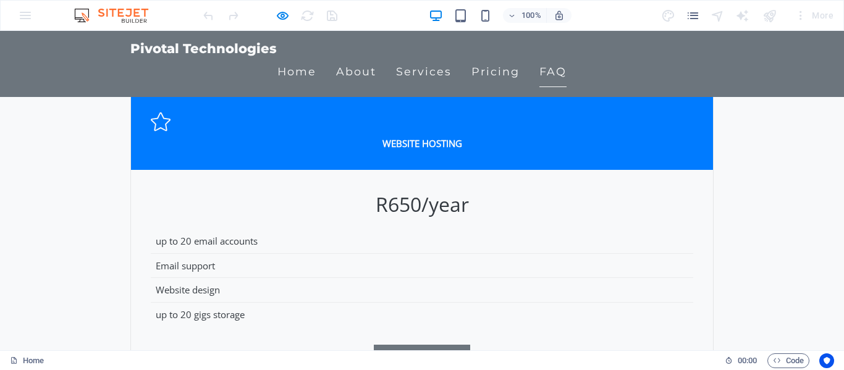
drag, startPoint x: 105, startPoint y: 14, endPoint x: 99, endPoint y: 18, distance: 7.0
click at [104, 14] on img at bounding box center [117, 15] width 93 height 15
drag, startPoint x: 89, startPoint y: 16, endPoint x: 63, endPoint y: 20, distance: 26.2
click at [88, 15] on img at bounding box center [117, 15] width 93 height 15
click at [19, 9] on div "100% More" at bounding box center [422, 16] width 843 height 30
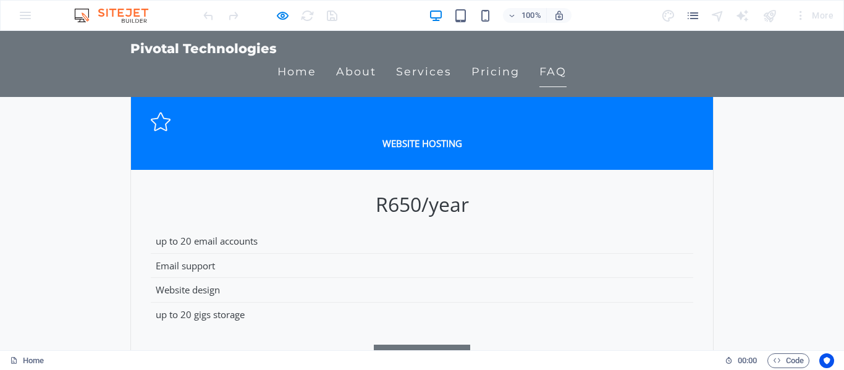
click at [28, 17] on div "100% More" at bounding box center [422, 16] width 843 height 30
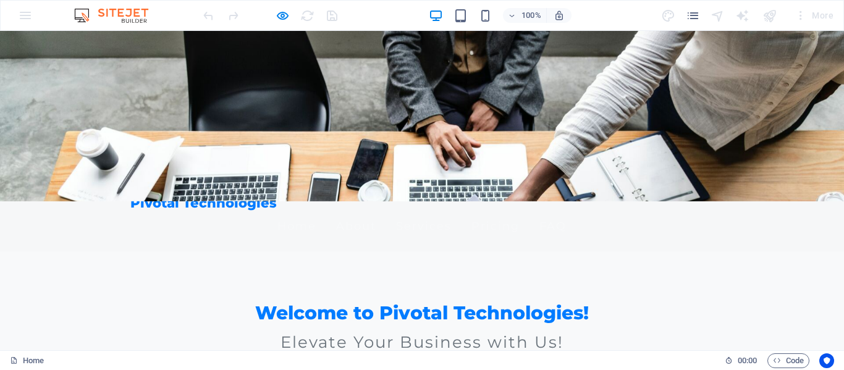
scroll to position [0, 0]
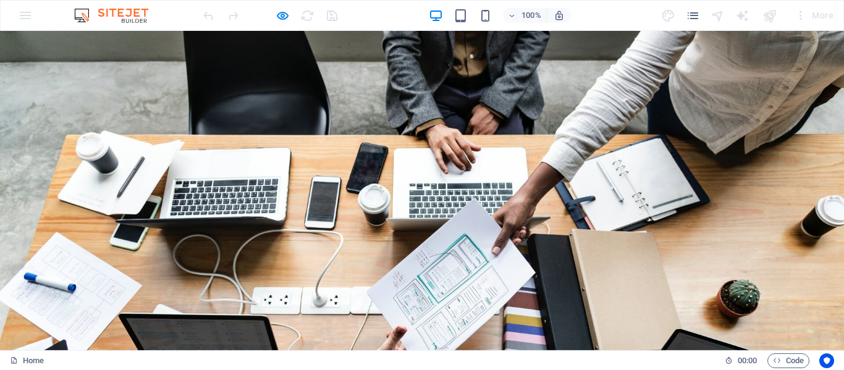
click at [316, 360] on link "Home" at bounding box center [296, 375] width 39 height 31
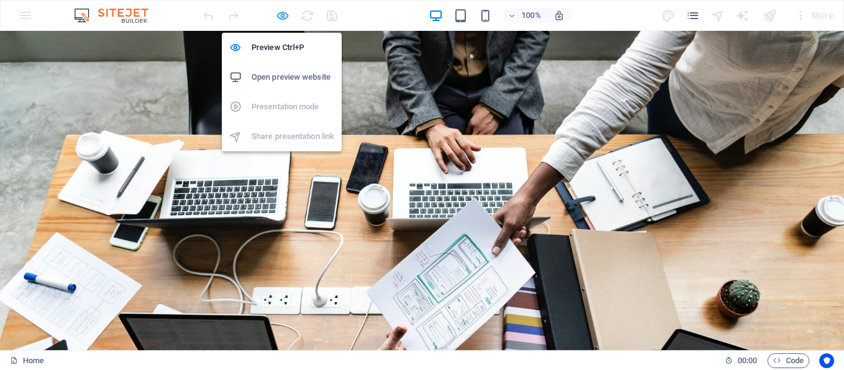
click at [285, 16] on icon "button" at bounding box center [283, 16] width 14 height 14
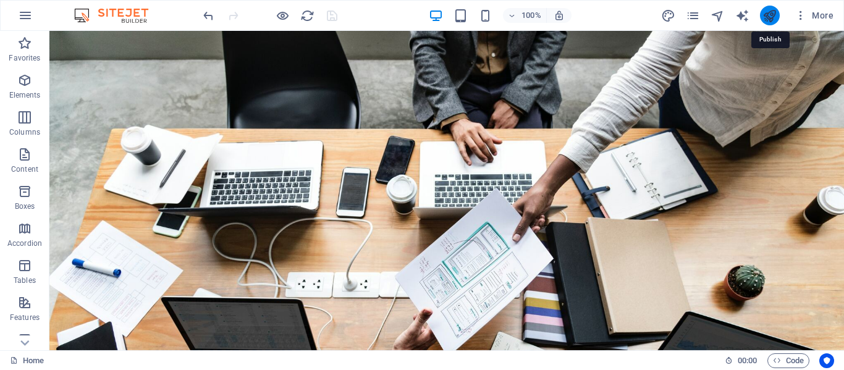
click at [769, 19] on icon "publish" at bounding box center [769, 16] width 14 height 14
